Goal: Find specific page/section: Find specific page/section

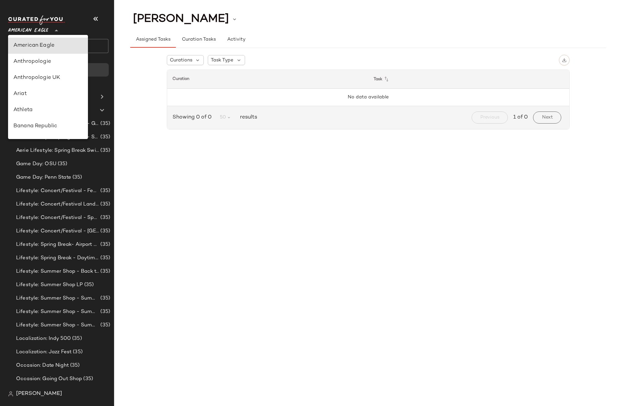
click at [54, 31] on icon at bounding box center [56, 31] width 8 height 8
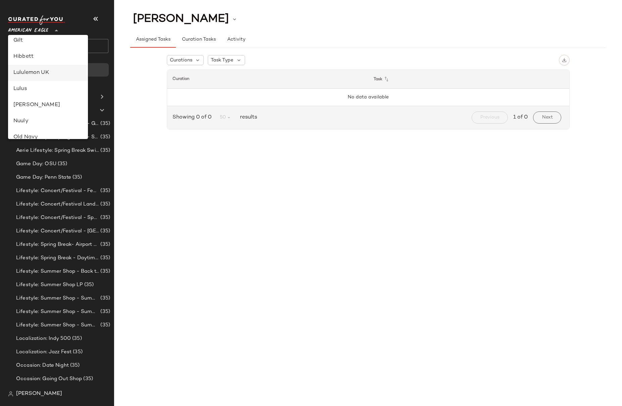
scroll to position [208, 0]
click at [37, 61] on div "Lulus" at bounding box center [47, 63] width 69 height 8
type input "**"
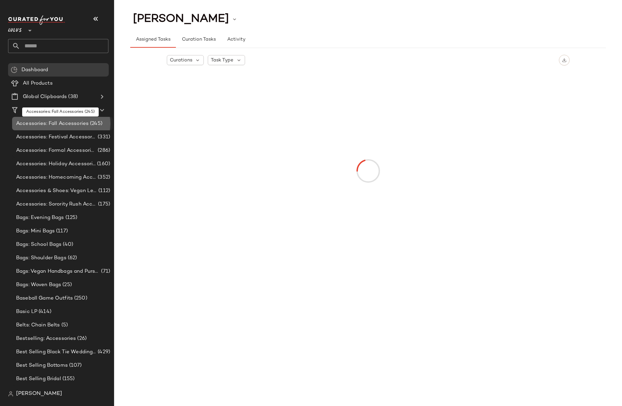
click at [43, 121] on span "Accessories: Fall Accessories" at bounding box center [52, 124] width 72 height 8
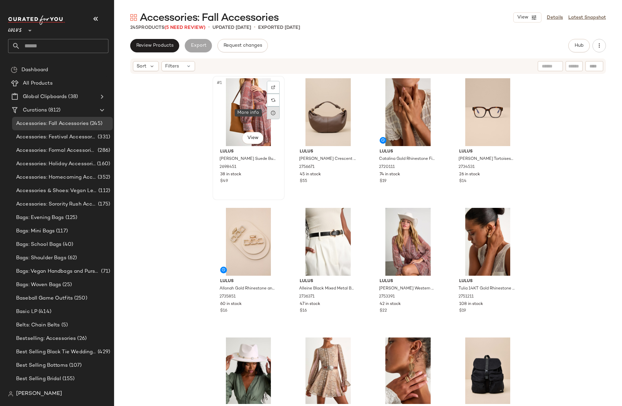
click at [271, 114] on icon at bounding box center [273, 112] width 5 height 5
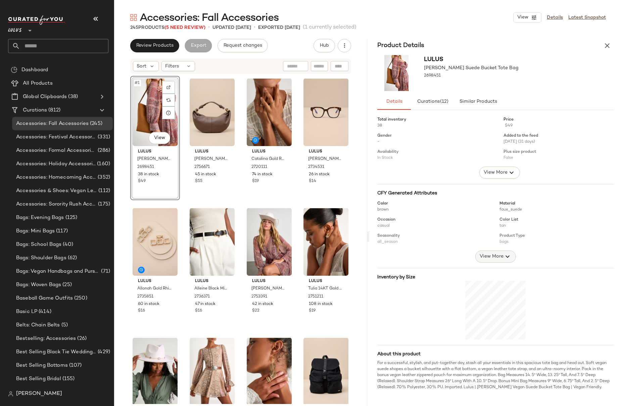
click at [497, 253] on span "View More" at bounding box center [491, 256] width 24 height 8
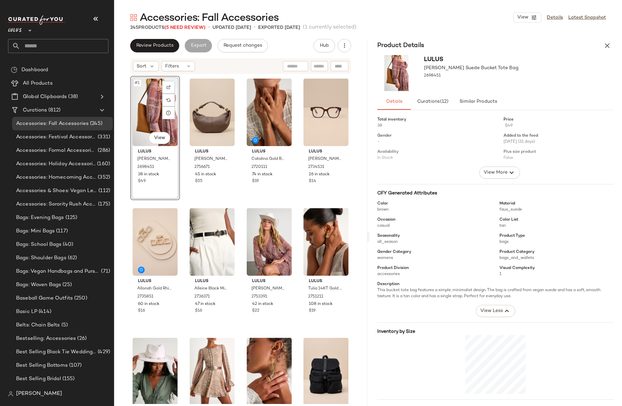
click at [499, 163] on div at bounding box center [499, 138] width 245 height 55
click at [499, 166] on div at bounding box center [499, 138] width 245 height 55
click at [498, 171] on span "View More" at bounding box center [495, 172] width 24 height 8
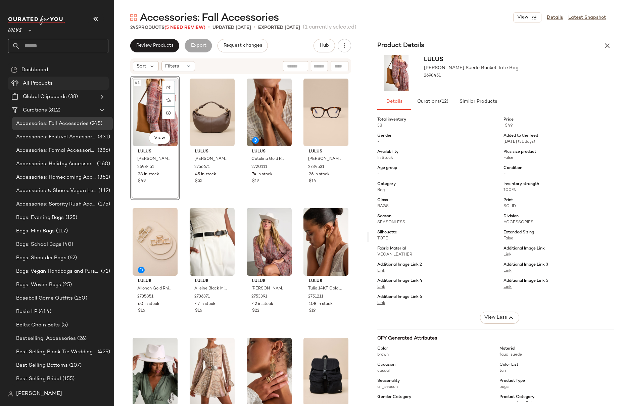
click at [30, 83] on span "All Products" at bounding box center [38, 84] width 30 height 8
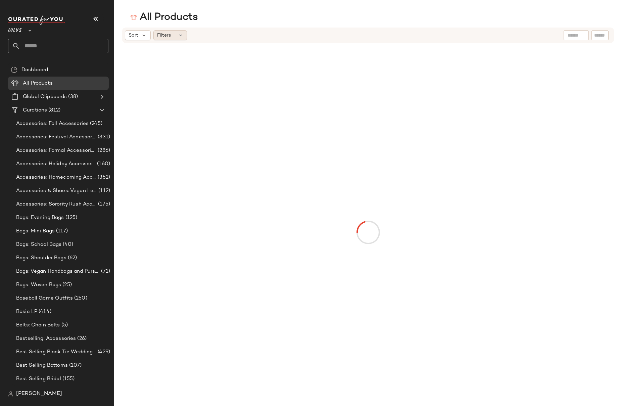
click at [170, 34] on div "Filters" at bounding box center [170, 35] width 34 height 10
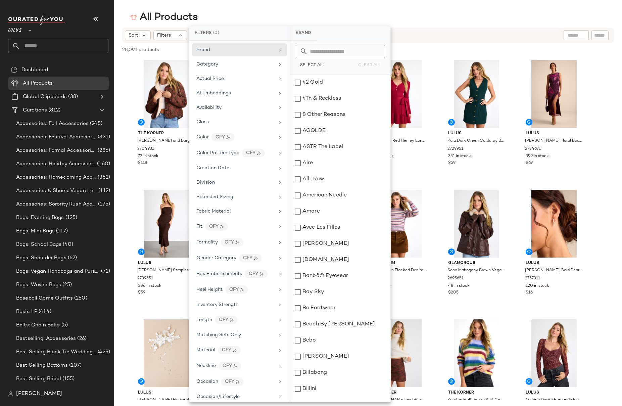
click at [35, 390] on span "[PERSON_NAME]" at bounding box center [39, 394] width 46 height 8
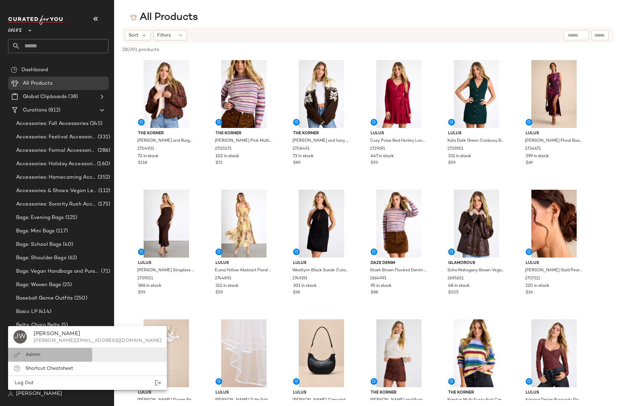
click at [34, 355] on span "Admin" at bounding box center [33, 354] width 15 height 5
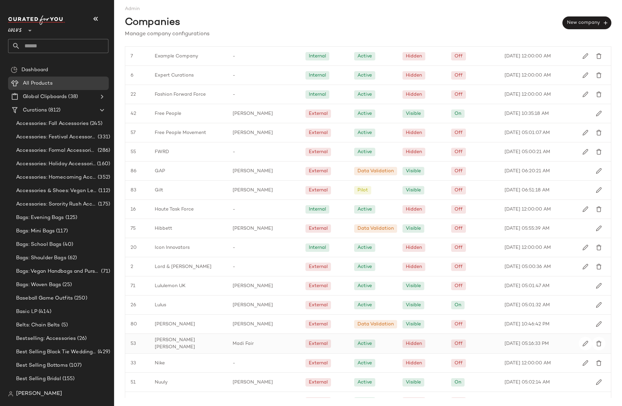
scroll to position [649, 0]
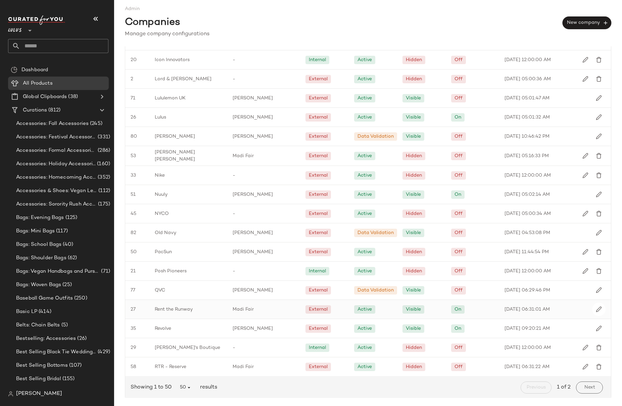
click at [167, 308] on span "Rent the Runway" at bounding box center [174, 309] width 38 height 7
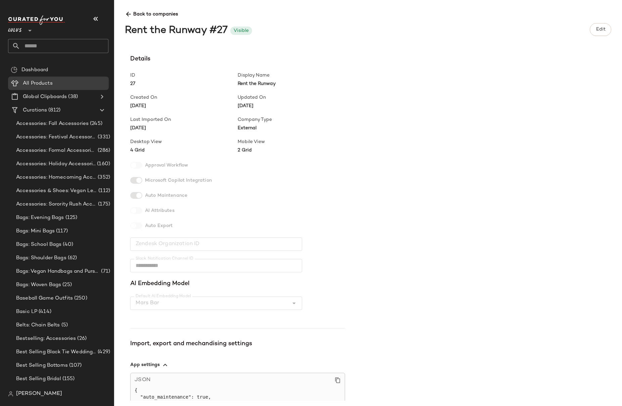
scroll to position [78, 0]
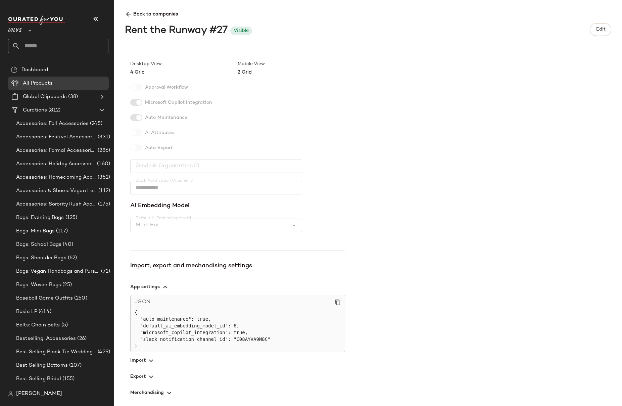
click at [152, 361] on icon "button" at bounding box center [151, 360] width 8 height 8
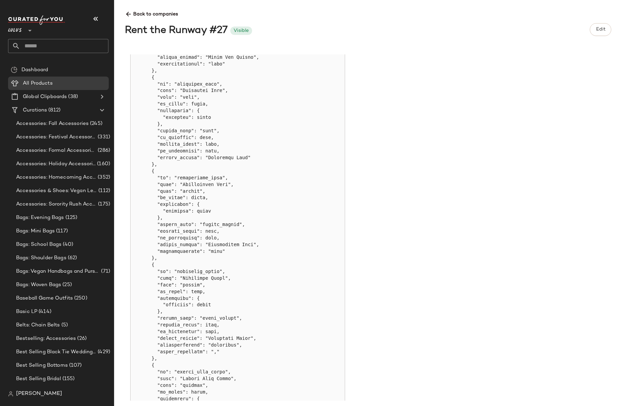
scroll to position [1619, 0]
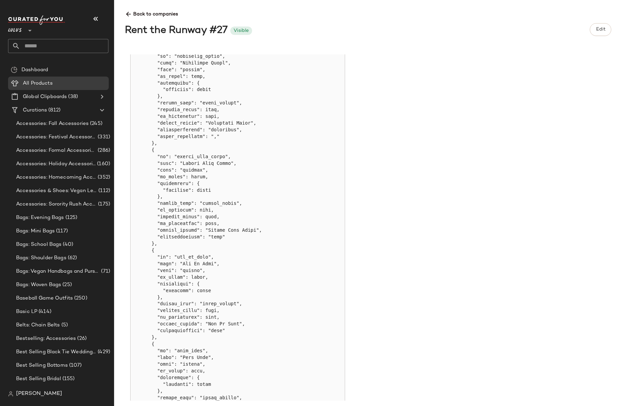
click at [411, 304] on div "**********" at bounding box center [373, 227] width 497 height 346
click at [543, 341] on div "**********" at bounding box center [373, 227] width 497 height 346
